Goal: Navigation & Orientation: Understand site structure

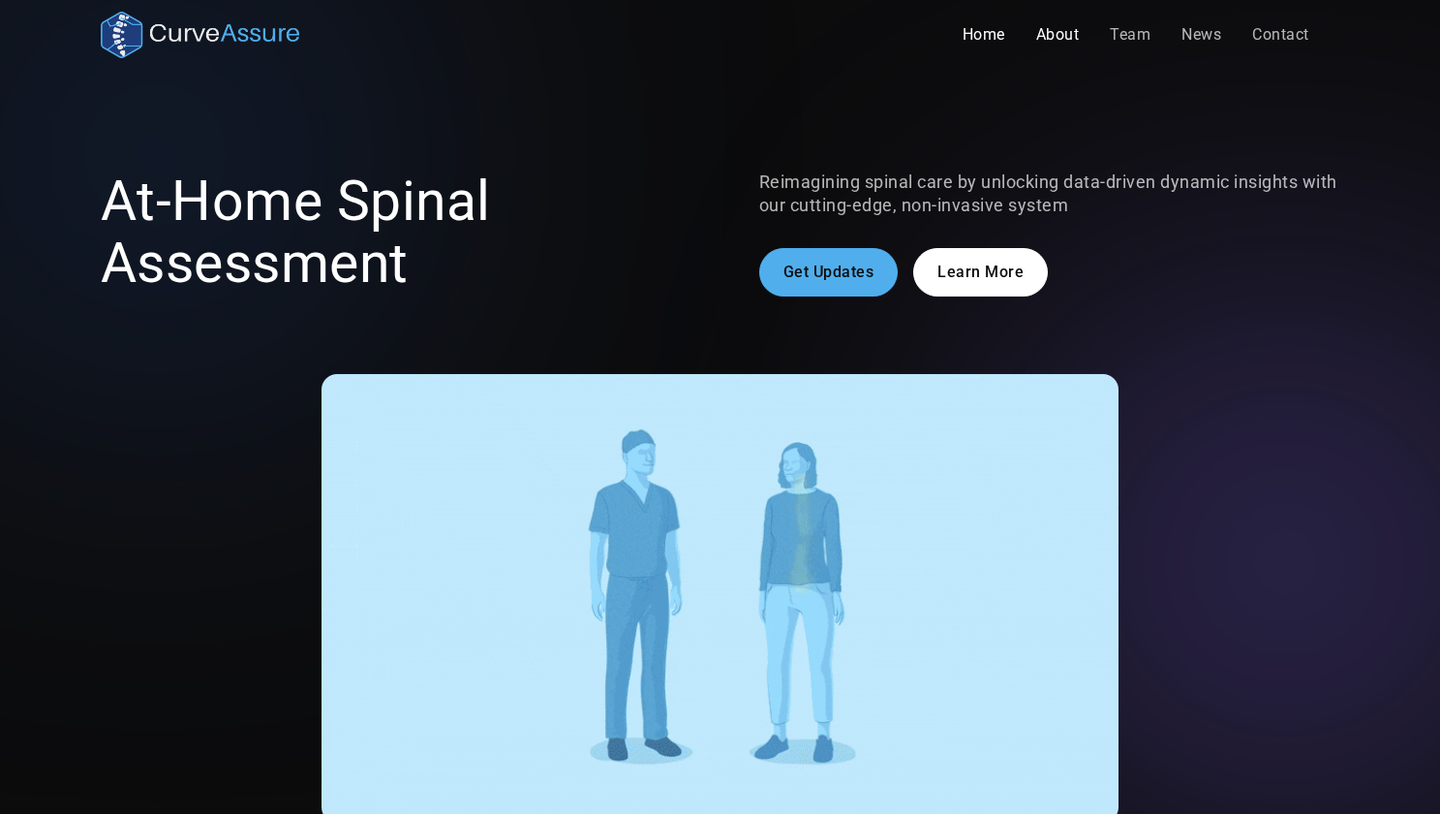
click at [1045, 39] on link "About" at bounding box center [1058, 34] width 75 height 39
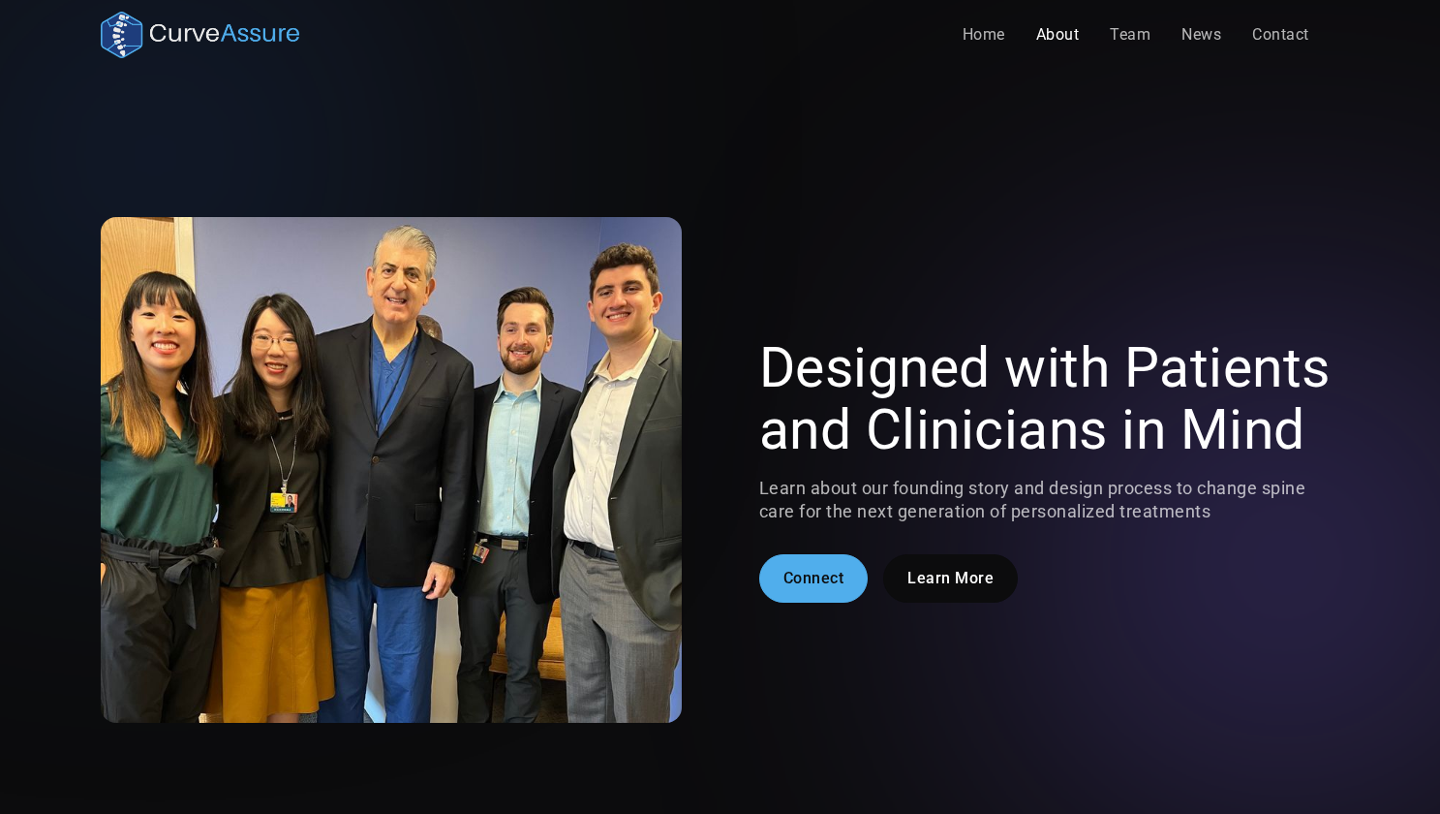
click at [1052, 32] on link "About" at bounding box center [1058, 34] width 75 height 39
click at [1111, 38] on link "Team" at bounding box center [1131, 34] width 72 height 39
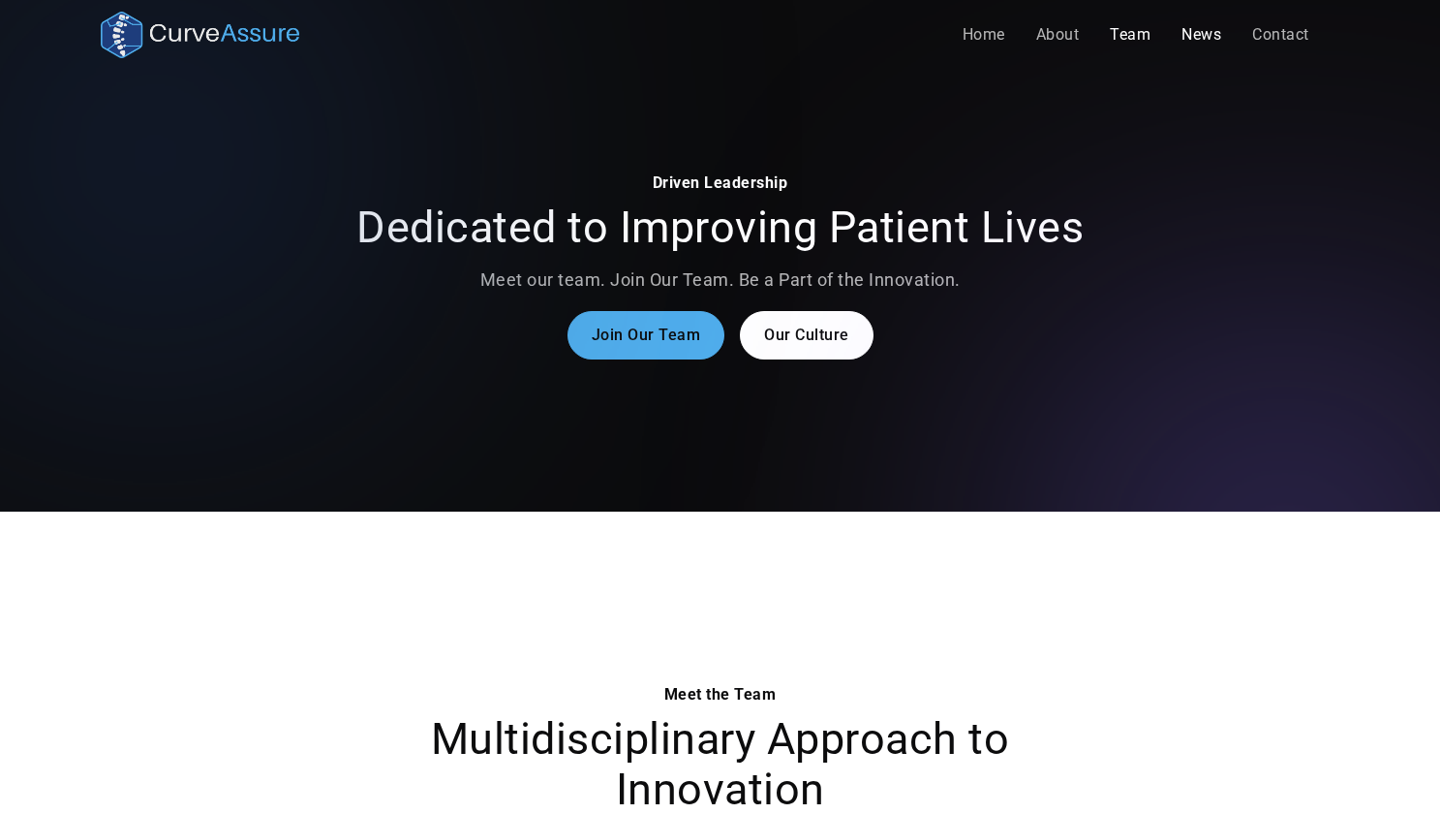
click at [1205, 34] on link "News" at bounding box center [1201, 34] width 71 height 39
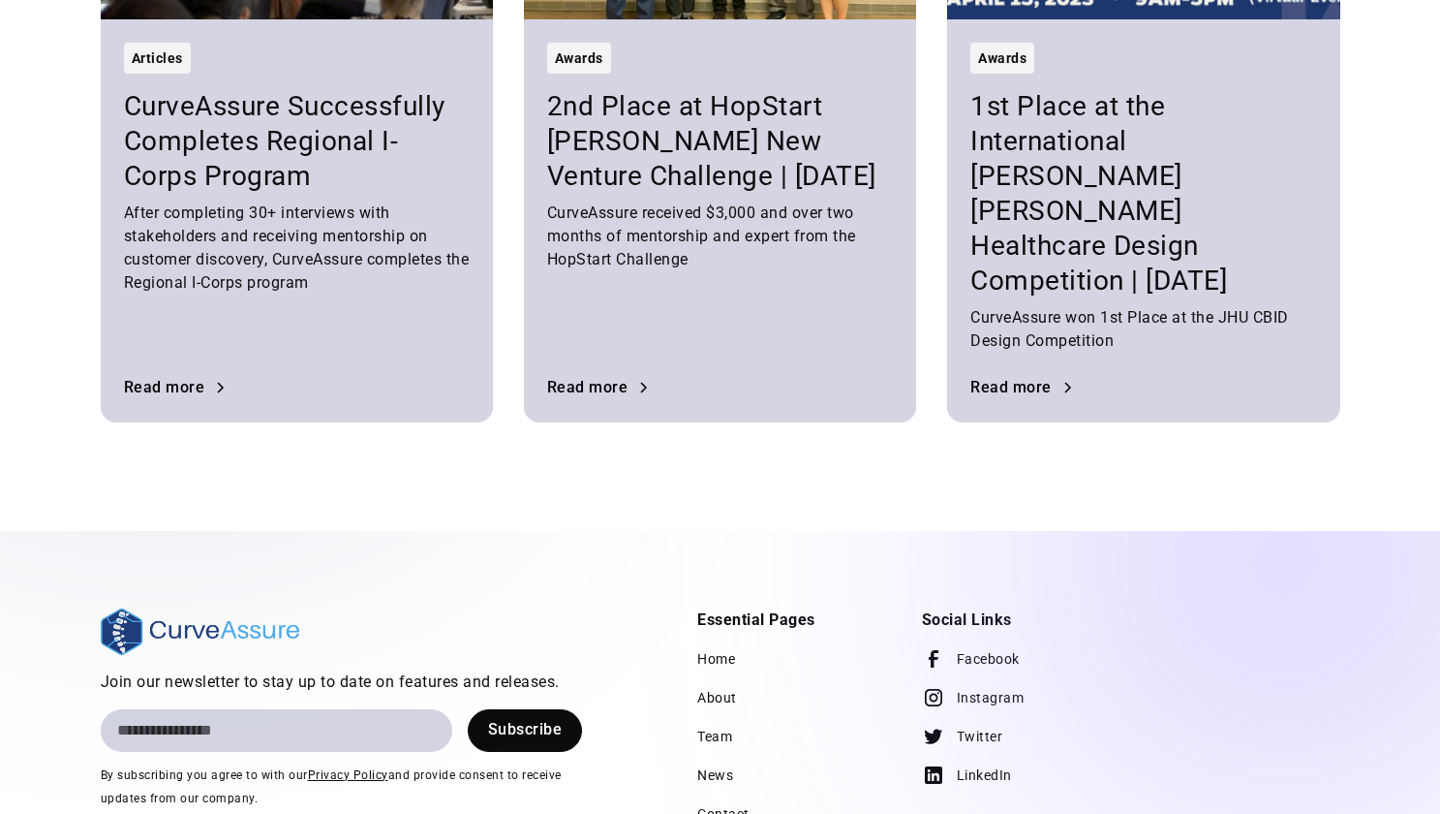
scroll to position [6838, 0]
